Goal: Information Seeking & Learning: Compare options

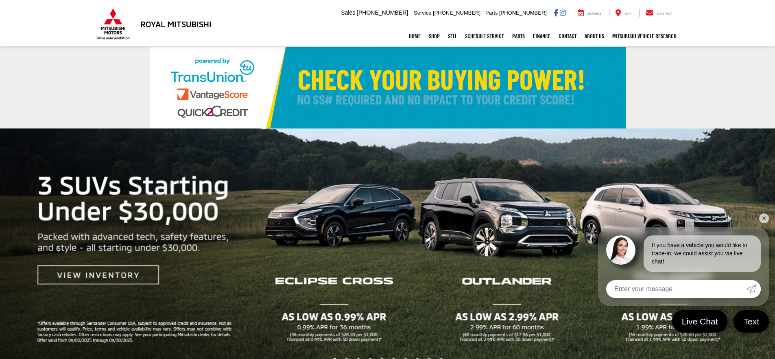
click at [765, 221] on link "✕" at bounding box center [764, 219] width 10 height 10
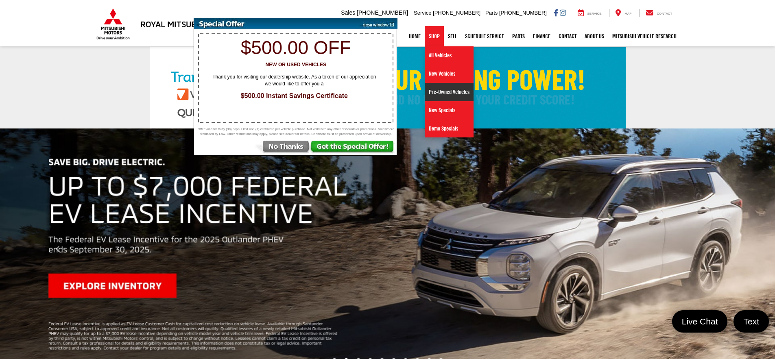
click at [438, 91] on link "Pre-Owned Vehicles" at bounding box center [449, 92] width 49 height 18
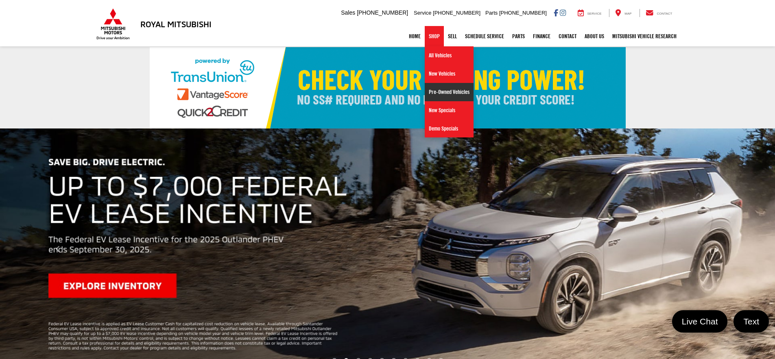
click at [434, 94] on link "Pre-Owned Vehicles" at bounding box center [449, 92] width 49 height 18
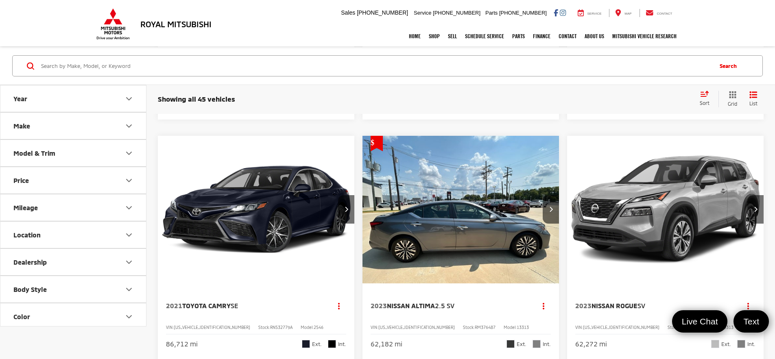
scroll to position [1220, 0]
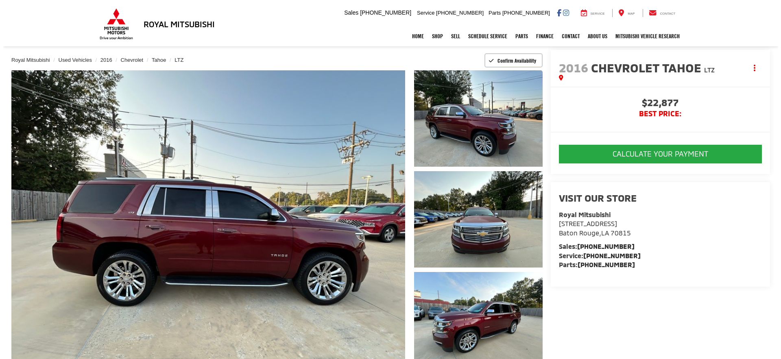
scroll to position [81, 0]
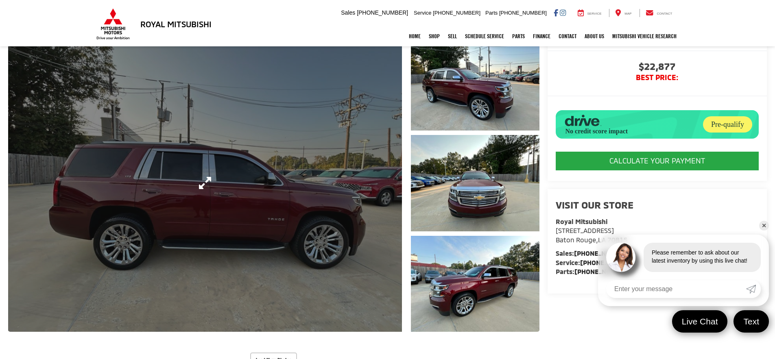
click at [387, 173] on link "Expand Photo 0" at bounding box center [205, 183] width 394 height 298
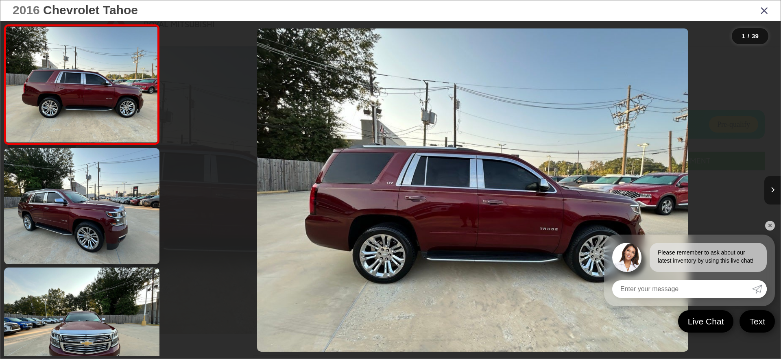
click at [774, 185] on button "Next image" at bounding box center [772, 190] width 16 height 28
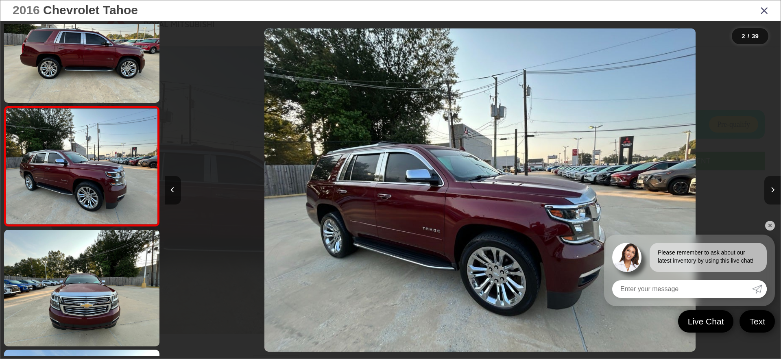
scroll to position [0, 616]
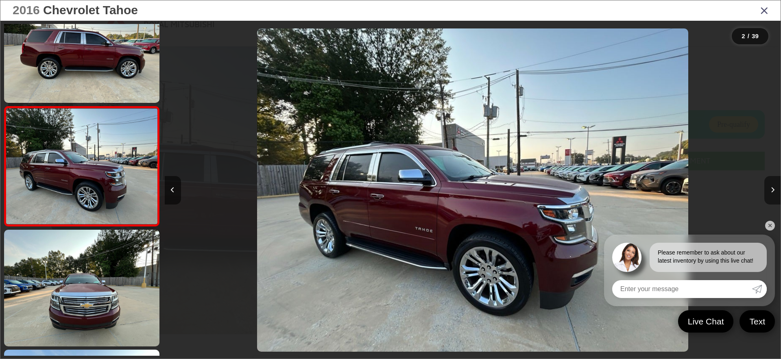
click at [774, 185] on button "Next image" at bounding box center [772, 190] width 16 height 28
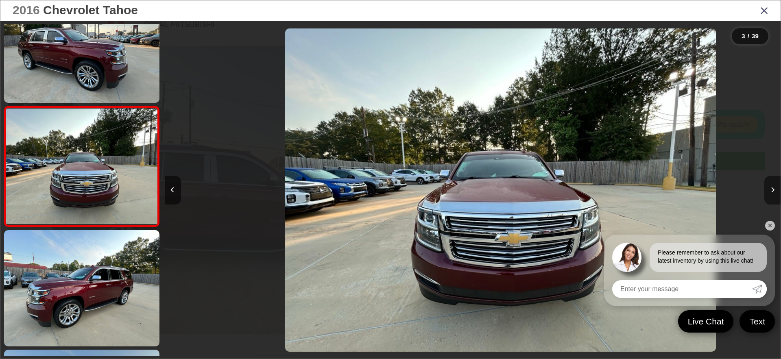
scroll to position [0, 1232]
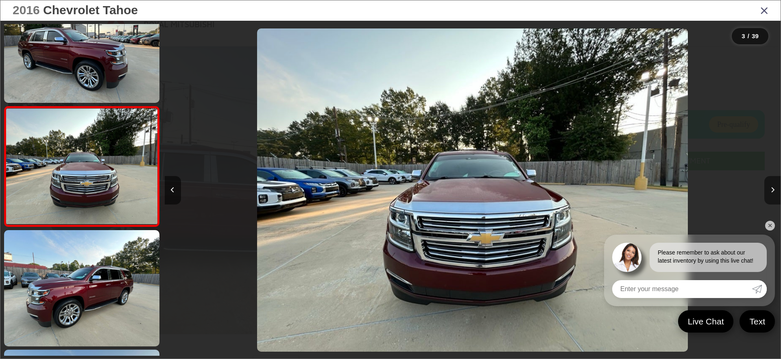
click at [774, 185] on button "Next image" at bounding box center [772, 190] width 16 height 28
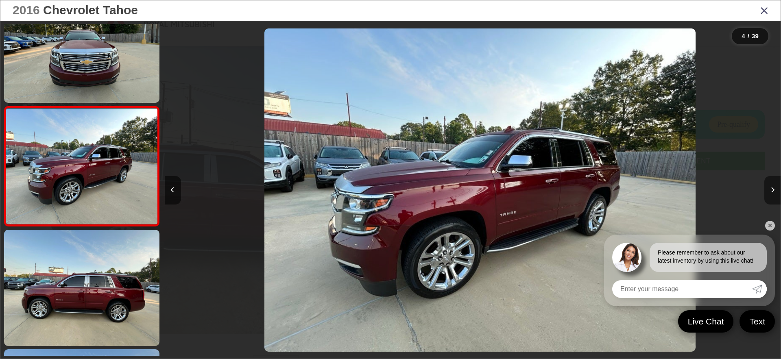
scroll to position [0, 1848]
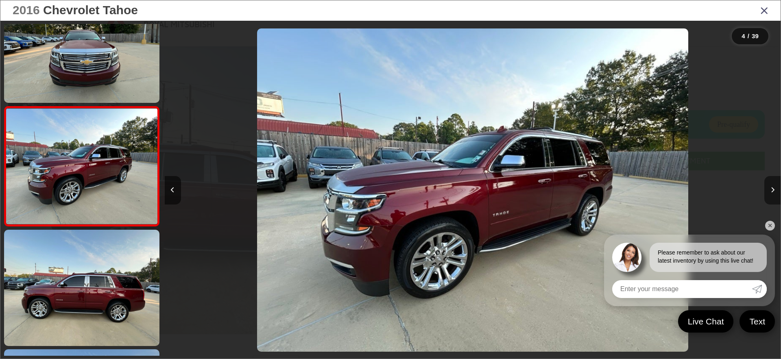
click at [774, 185] on button "Next image" at bounding box center [772, 190] width 16 height 28
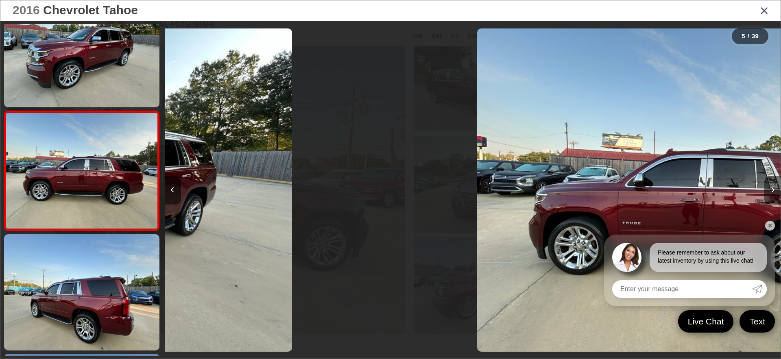
scroll to position [397, 0]
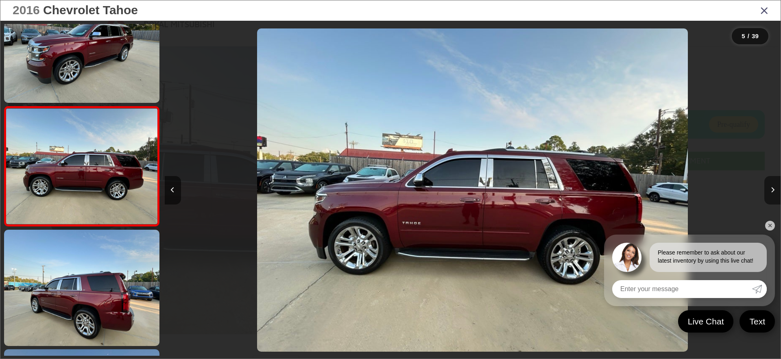
click at [774, 185] on button "Next image" at bounding box center [772, 190] width 16 height 28
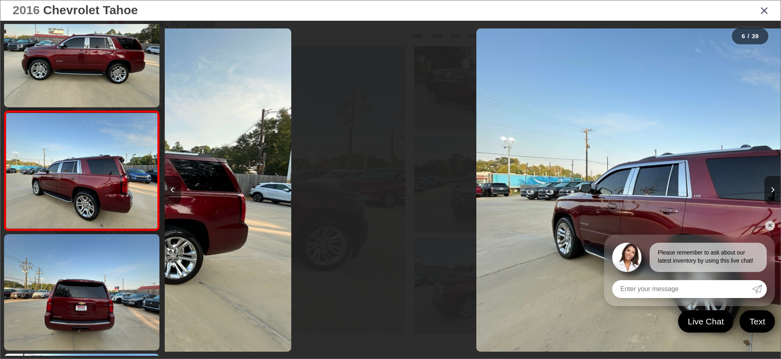
scroll to position [517, 0]
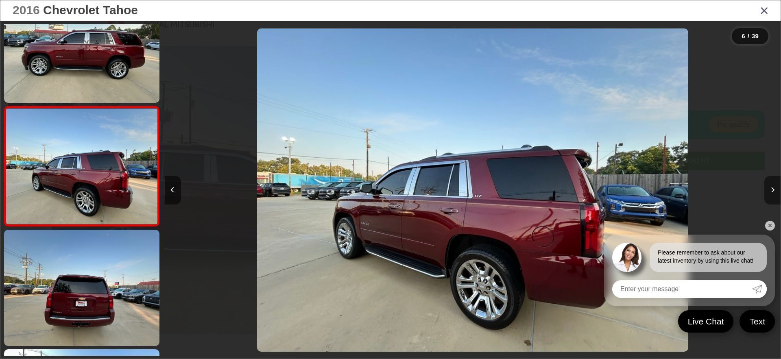
click at [774, 185] on button "Next image" at bounding box center [772, 190] width 16 height 28
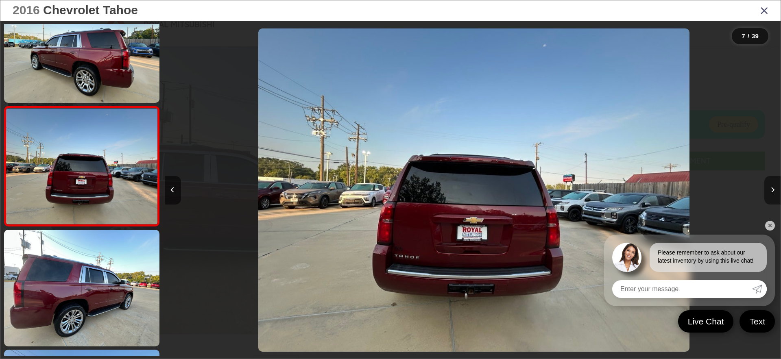
scroll to position [0, 3696]
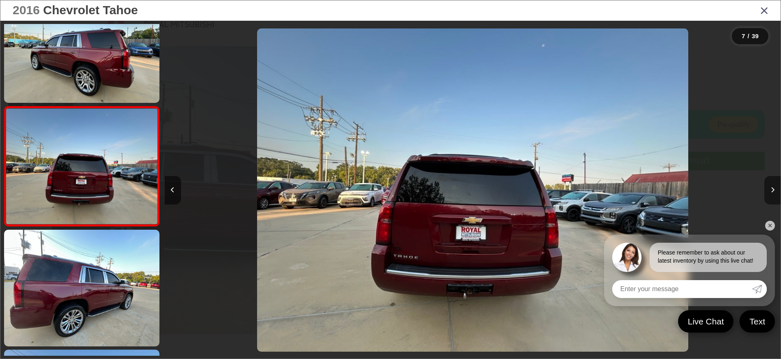
click at [774, 185] on button "Next image" at bounding box center [772, 190] width 16 height 28
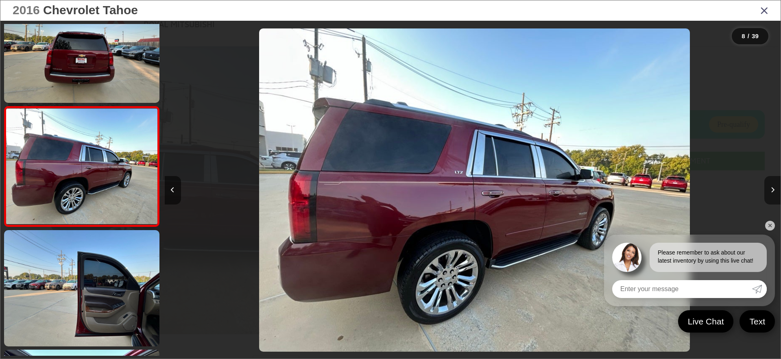
scroll to position [0, 4312]
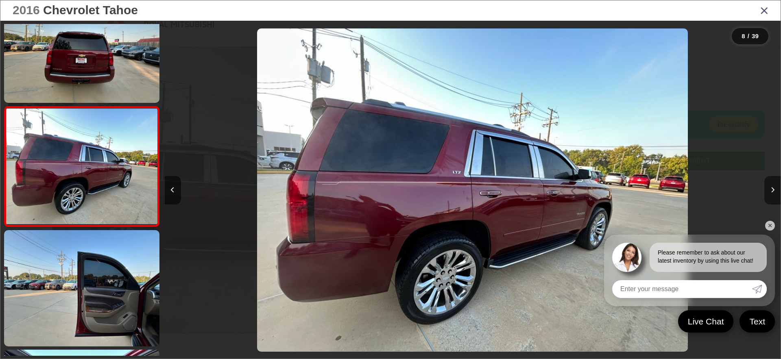
click at [774, 185] on button "Next image" at bounding box center [772, 190] width 16 height 28
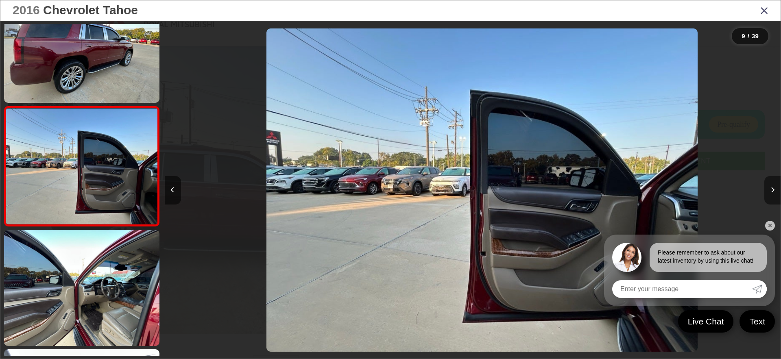
scroll to position [0, 4928]
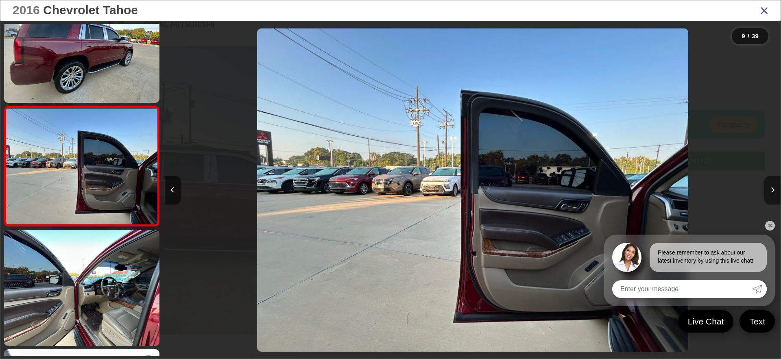
click at [774, 185] on button "Next image" at bounding box center [772, 190] width 16 height 28
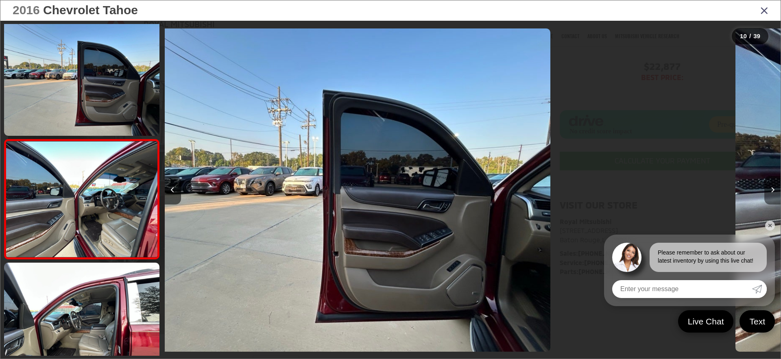
scroll to position [0, 0]
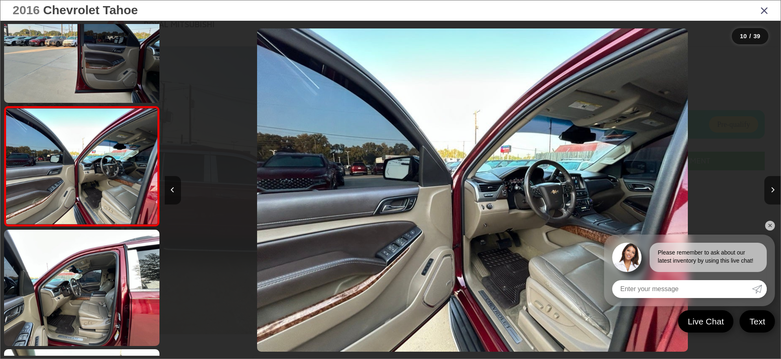
click at [770, 226] on link "✕" at bounding box center [770, 226] width 10 height 10
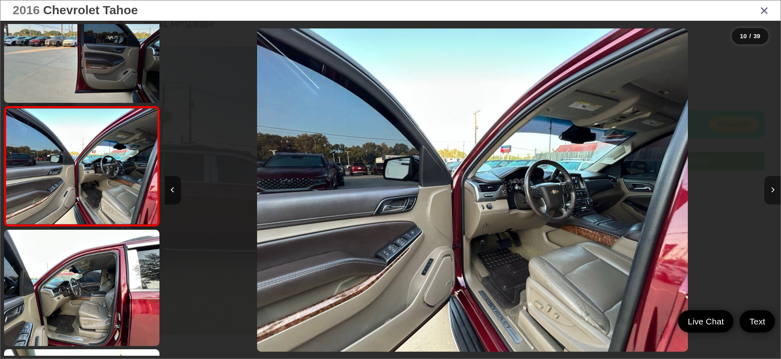
click at [768, 193] on button "Next image" at bounding box center [772, 190] width 16 height 28
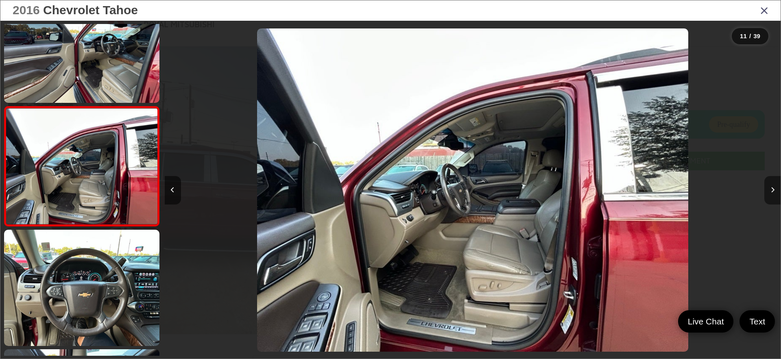
click at [768, 193] on button "Next image" at bounding box center [772, 190] width 16 height 28
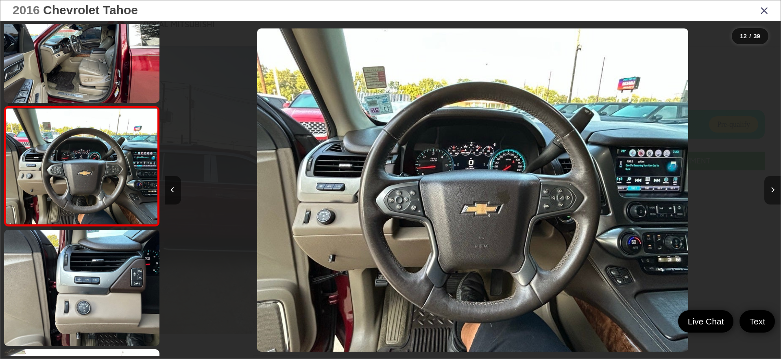
click at [768, 193] on button "Next image" at bounding box center [772, 190] width 16 height 28
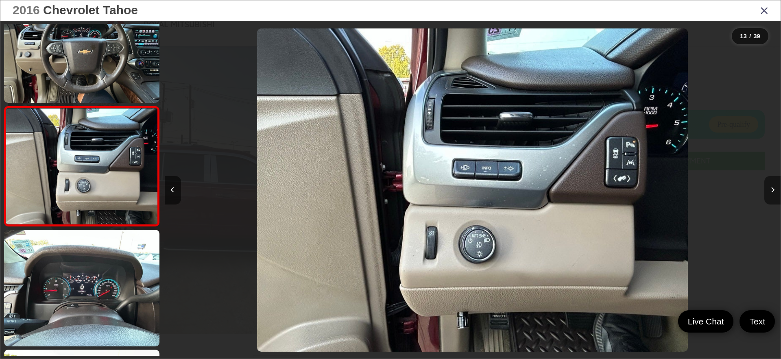
click at [768, 193] on button "Next image" at bounding box center [772, 190] width 16 height 28
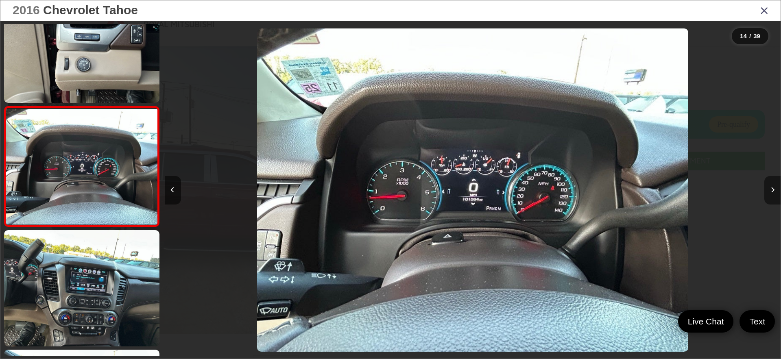
click at [768, 193] on button "Next image" at bounding box center [772, 190] width 16 height 28
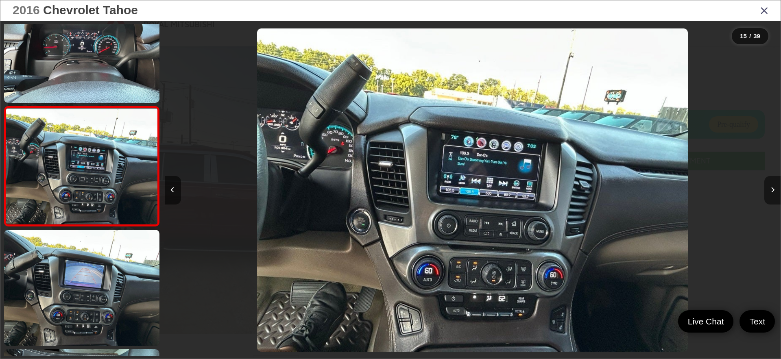
click at [768, 193] on button "Next image" at bounding box center [772, 190] width 16 height 28
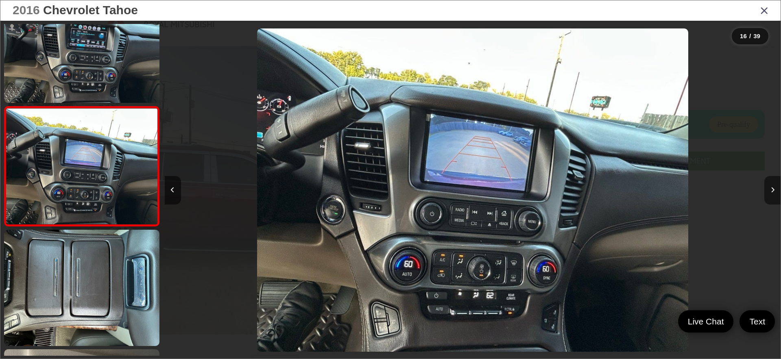
click at [768, 193] on button "Next image" at bounding box center [772, 190] width 16 height 28
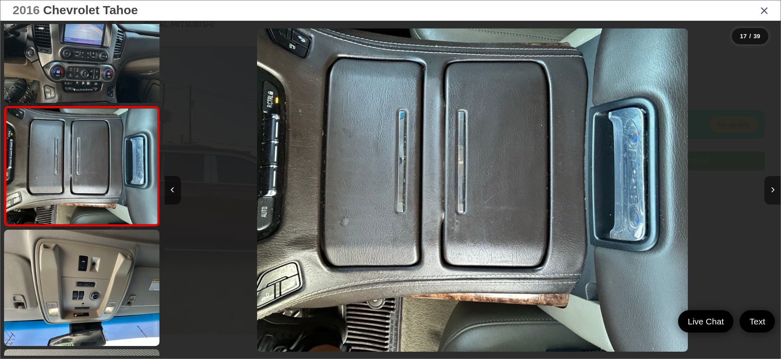
click at [768, 193] on button "Next image" at bounding box center [772, 190] width 16 height 28
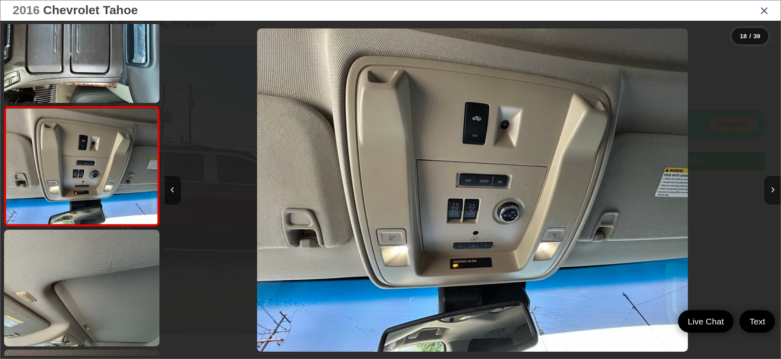
click at [768, 193] on button "Next image" at bounding box center [772, 190] width 16 height 28
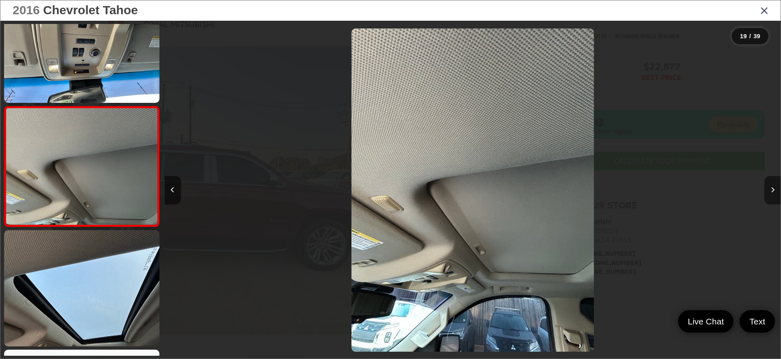
click at [768, 193] on button "Next image" at bounding box center [772, 190] width 16 height 28
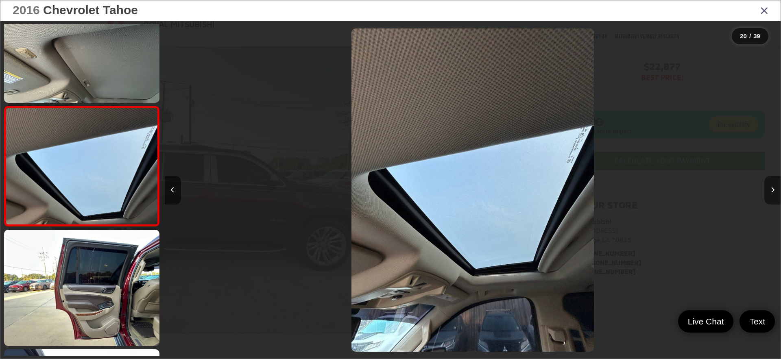
click at [768, 193] on button "Next image" at bounding box center [772, 190] width 16 height 28
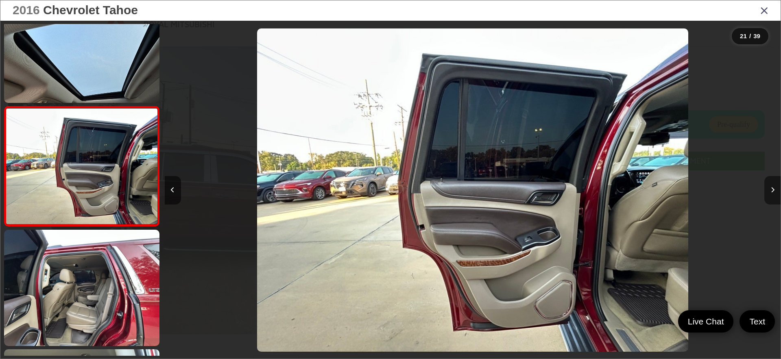
click at [768, 193] on button "Next image" at bounding box center [772, 190] width 16 height 28
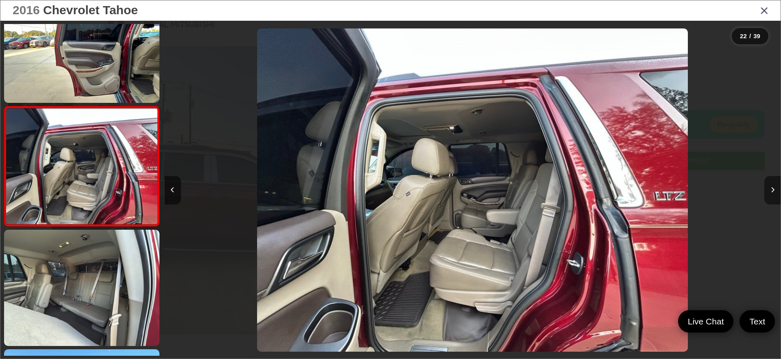
click at [768, 193] on button "Next image" at bounding box center [772, 190] width 16 height 28
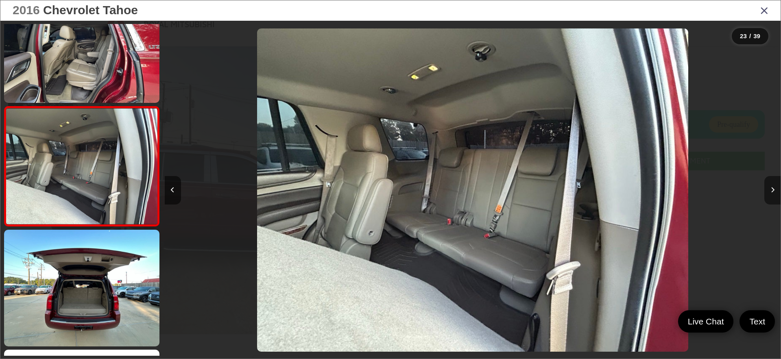
click at [768, 193] on button "Next image" at bounding box center [772, 190] width 16 height 28
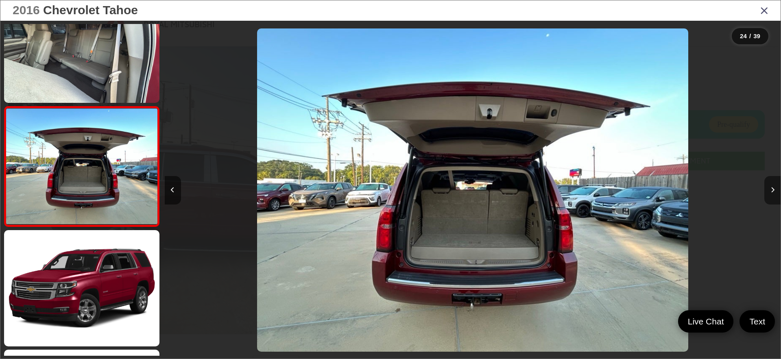
click at [768, 193] on button "Next image" at bounding box center [772, 190] width 16 height 28
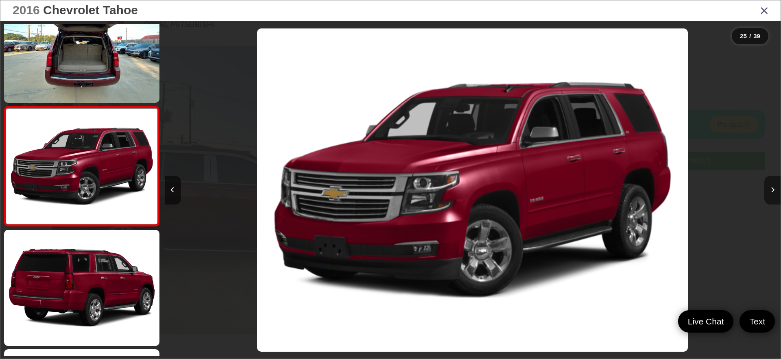
click at [768, 193] on button "Next image" at bounding box center [772, 190] width 16 height 28
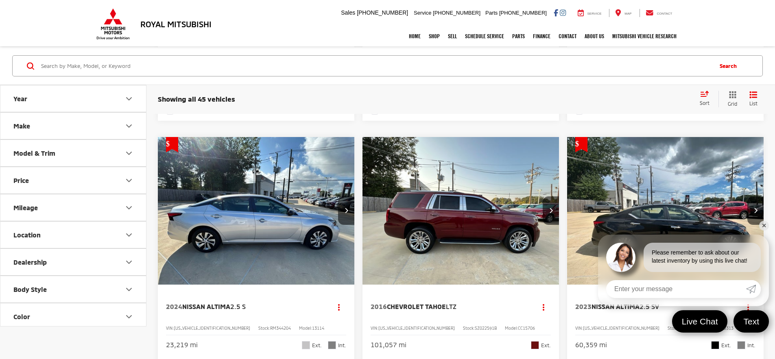
scroll to position [1622, 0]
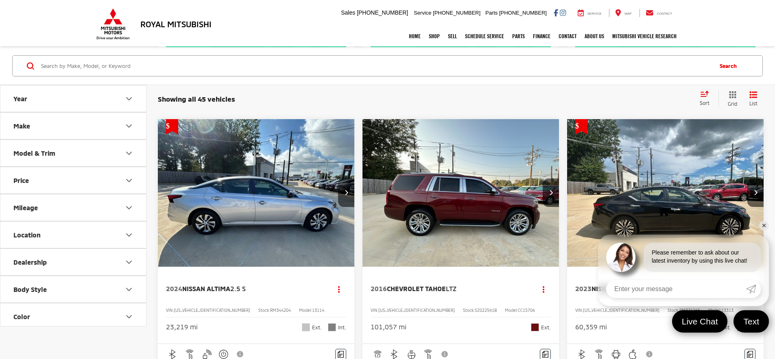
click at [763, 226] on link "✕" at bounding box center [764, 226] width 10 height 10
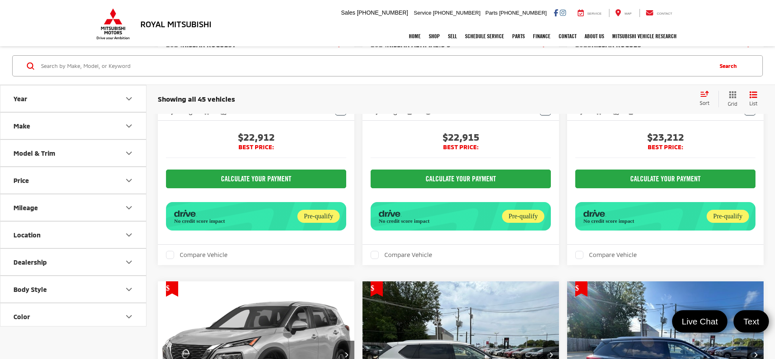
scroll to position [2314, 0]
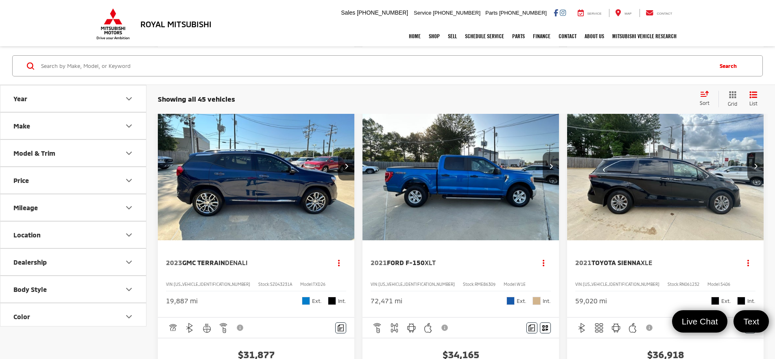
scroll to position [407, 0]
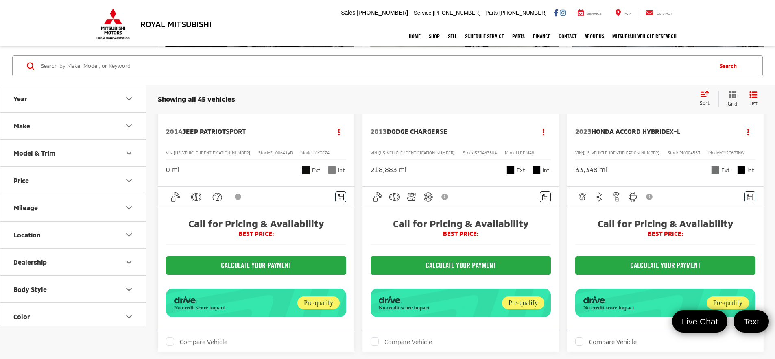
scroll to position [1668, 0]
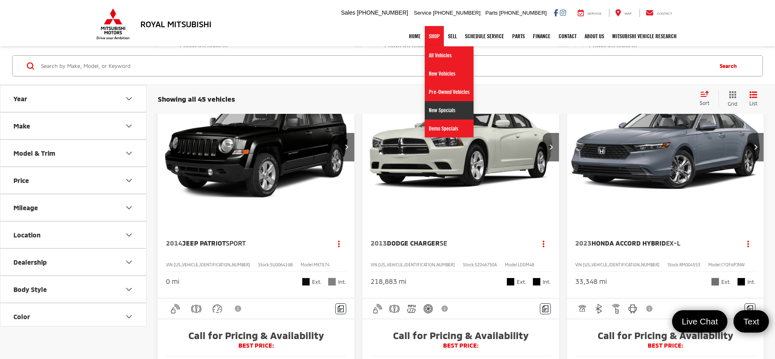
click at [439, 112] on link "New Specials" at bounding box center [449, 110] width 49 height 18
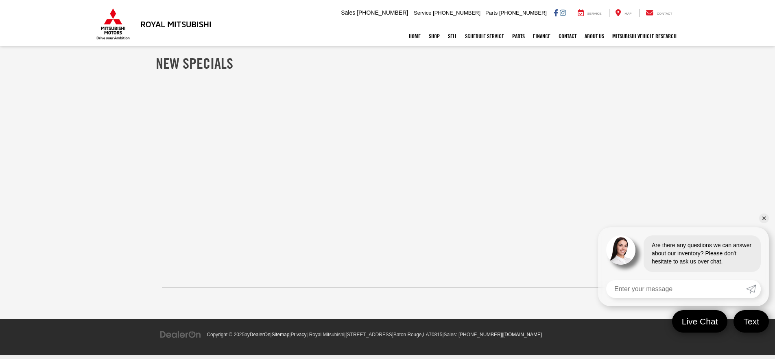
click at [766, 220] on link "✕" at bounding box center [764, 219] width 10 height 10
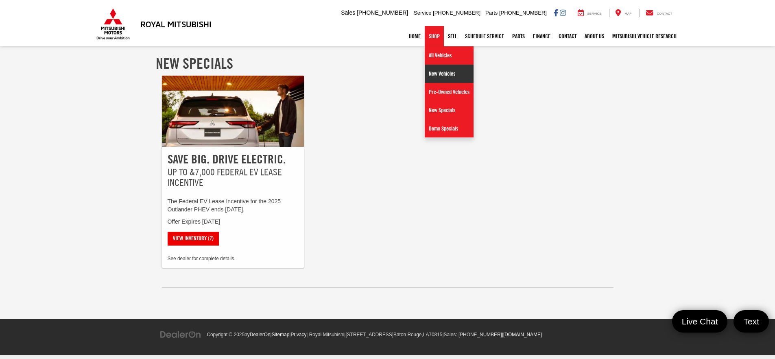
click at [434, 73] on link "New Vehicles" at bounding box center [449, 74] width 49 height 18
